Goal: Navigation & Orientation: Find specific page/section

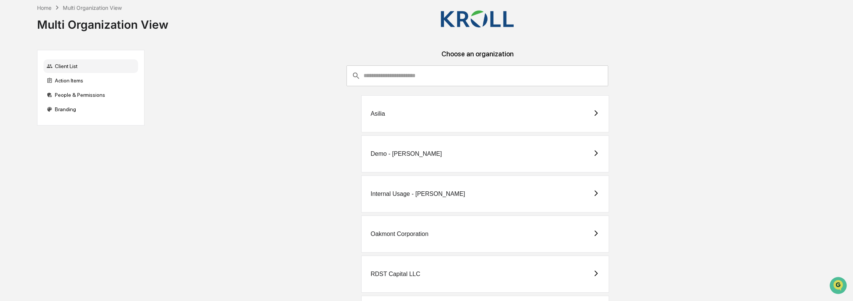
click at [194, 106] on div "Asilia" at bounding box center [477, 113] width 654 height 37
drag, startPoint x: 160, startPoint y: 112, endPoint x: 29, endPoint y: 73, distance: 136.9
click at [29, 73] on div "Home Multi Organization View Multi Organization View Client List Action Items P…" at bounding box center [421, 215] width 790 height 430
click at [232, 81] on div "​ ​ Asilia Demo - [PERSON_NAME] Internal Usage - [PERSON_NAME] Oakmont Corporat…" at bounding box center [477, 240] width 654 height 350
click at [316, 79] on div "​ ​ Asilia Demo - [PERSON_NAME] Internal Usage - [PERSON_NAME] Oakmont Corporat…" at bounding box center [477, 240] width 654 height 350
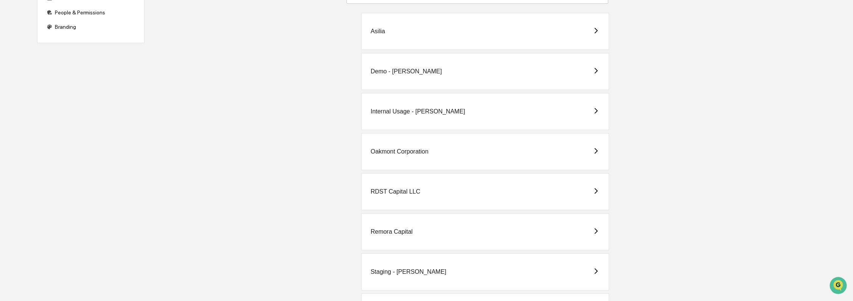
scroll to position [128, 0]
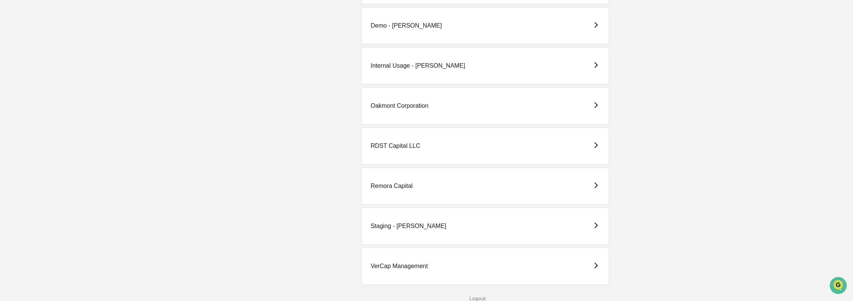
click at [425, 263] on div "VerCap Management" at bounding box center [399, 266] width 57 height 7
